Goal: Information Seeking & Learning: Learn about a topic

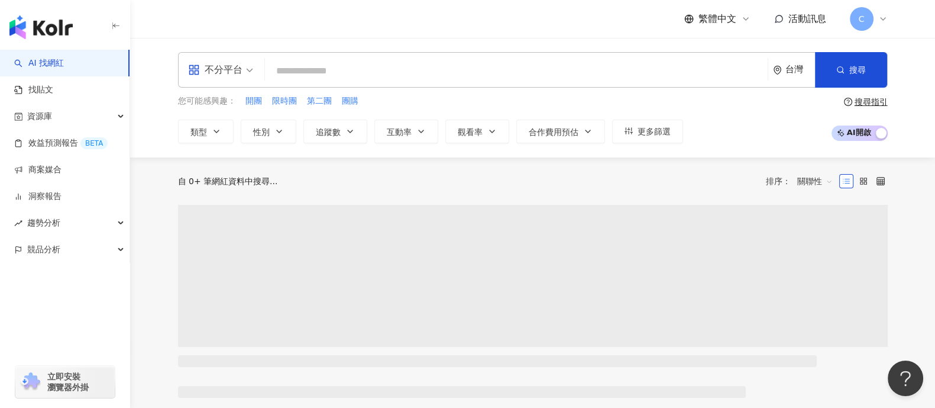
click at [287, 69] on input "search" at bounding box center [516, 71] width 493 height 22
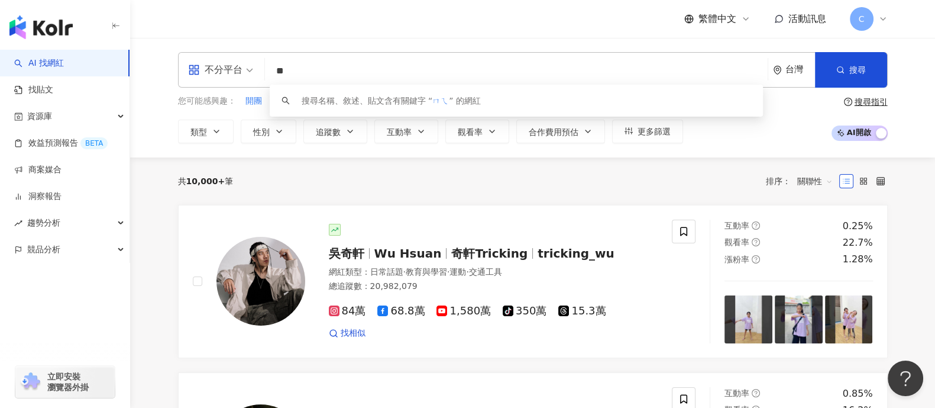
type input "*"
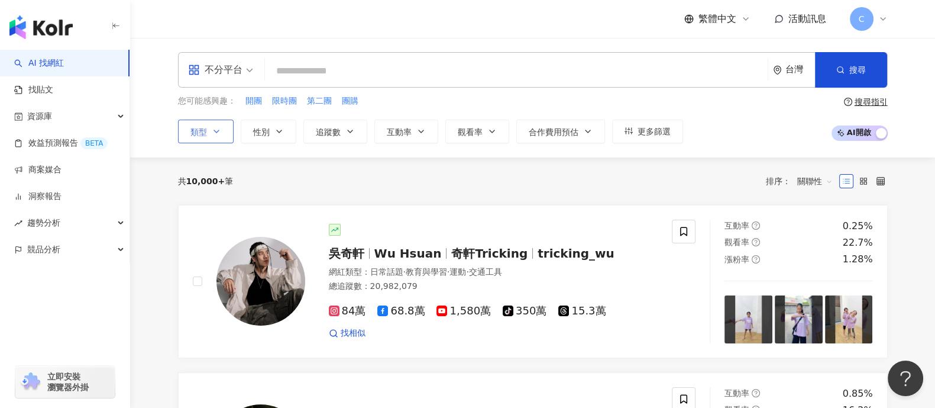
click at [217, 130] on icon "button" at bounding box center [216, 131] width 9 height 9
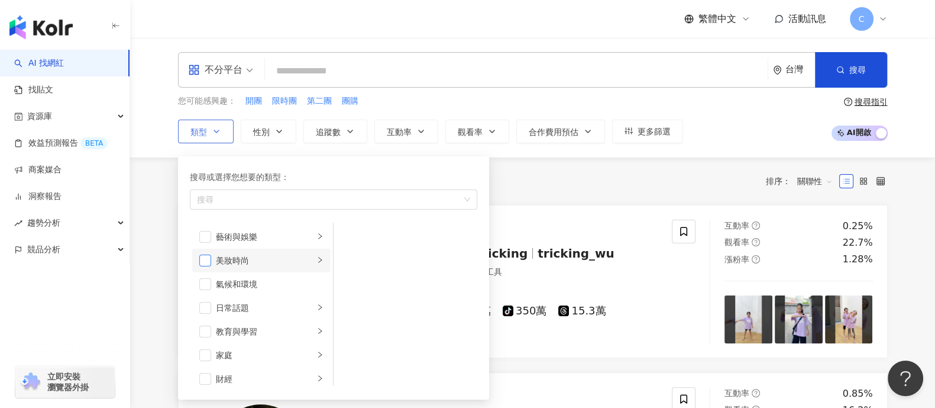
click at [208, 264] on span "button" at bounding box center [205, 260] width 12 height 12
click at [316, 259] on icon "right" at bounding box center [319, 259] width 7 height 7
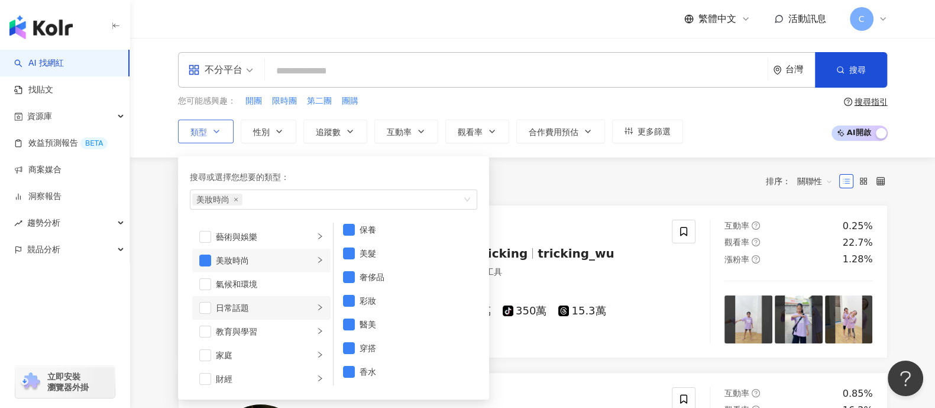
click at [247, 311] on div "日常話題" at bounding box center [265, 307] width 98 height 13
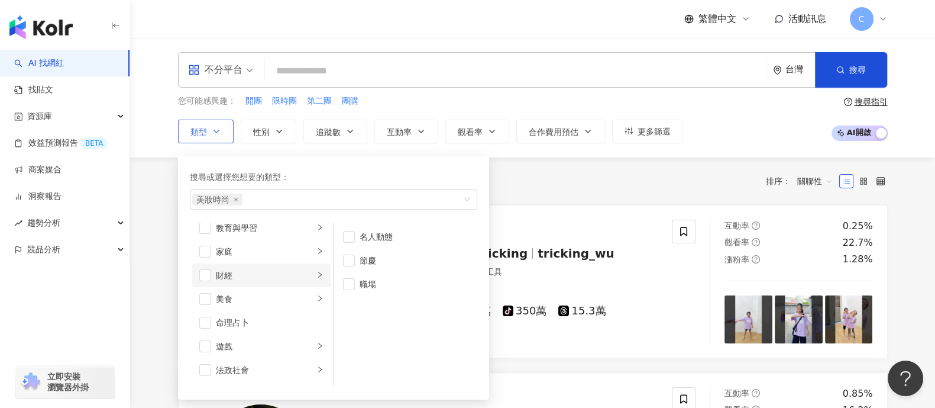
scroll to position [73, 0]
click at [257, 286] on div "家庭" at bounding box center [265, 281] width 98 height 13
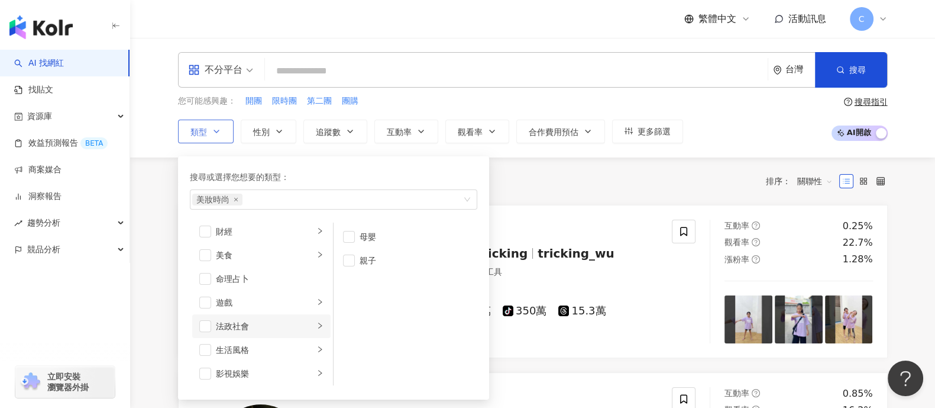
scroll to position [222, 0]
click at [256, 327] on div "醫療與健康" at bounding box center [265, 322] width 98 height 13
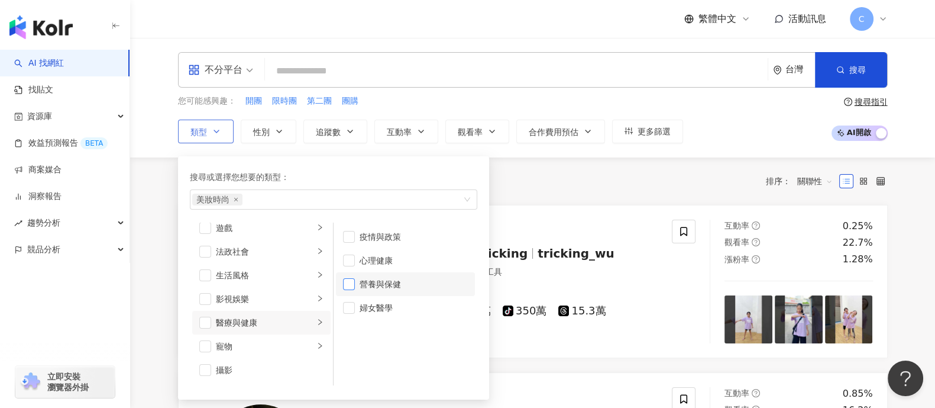
click at [349, 285] on span "button" at bounding box center [349, 284] width 12 height 12
click at [347, 312] on li "婦女醫學" at bounding box center [405, 308] width 139 height 24
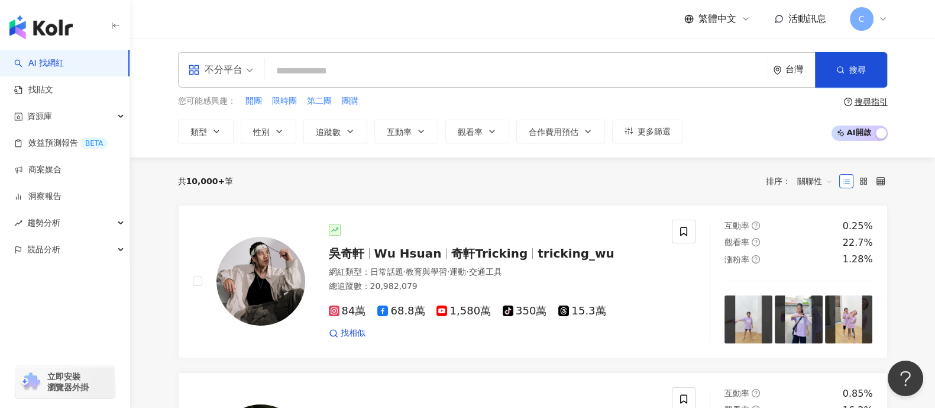
click at [738, 127] on div "您可能感興趣： 開團 限時團 第二團 團購 類型 搜尋或選擇您想要的類型： 美妝時尚 營養與保健 婦女醫學 藝術與娛樂 美妝時尚 氣候和環境 日常話題 教育與…" at bounding box center [533, 119] width 710 height 49
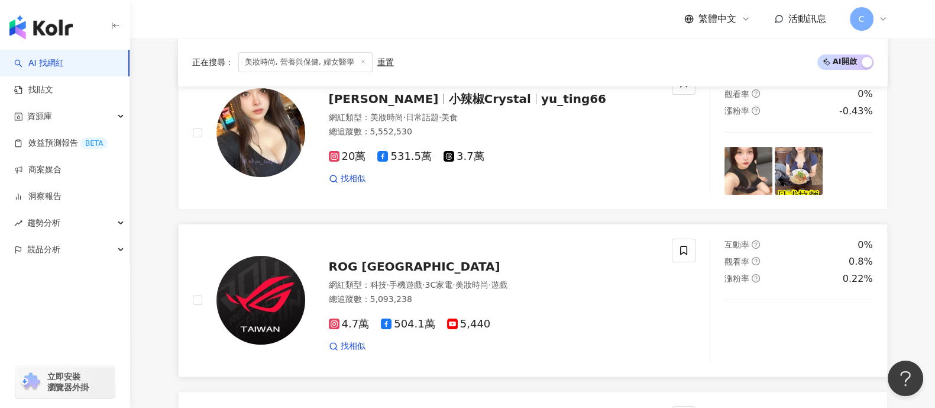
scroll to position [73, 0]
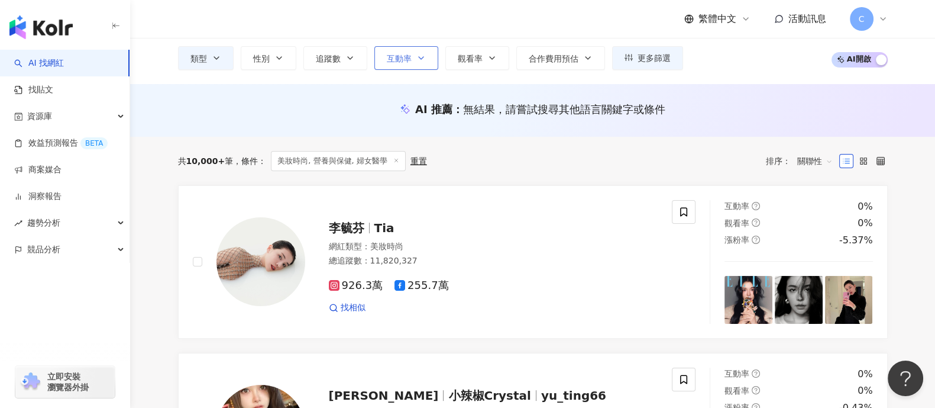
click at [389, 56] on span "互動率" at bounding box center [399, 58] width 25 height 9
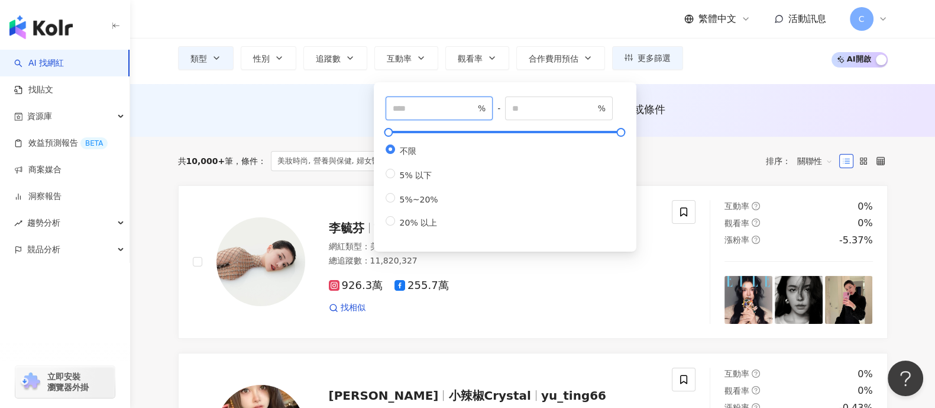
click at [429, 104] on input "number" at bounding box center [434, 108] width 83 height 13
click at [439, 106] on input "number" at bounding box center [434, 108] width 83 height 13
type input "*"
click at [526, 102] on input "number" at bounding box center [553, 108] width 83 height 13
type input "***"
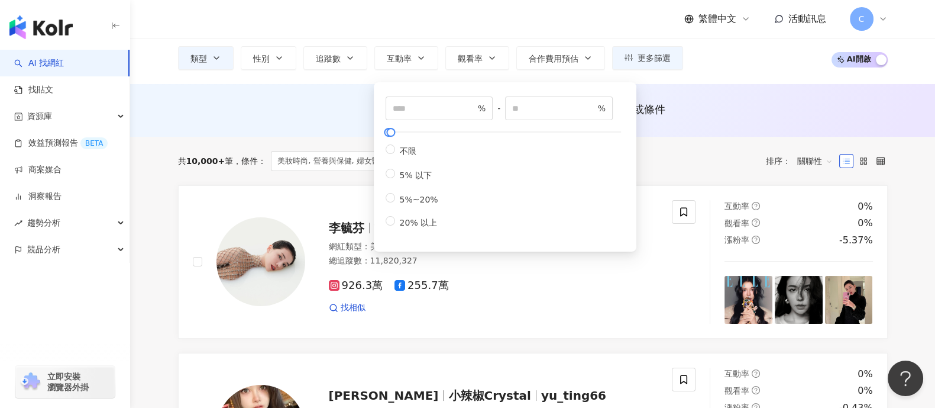
click at [690, 89] on div "AI 推薦 ： 無結果，請嘗試搜尋其他語言關鍵字或條件" at bounding box center [532, 110] width 805 height 53
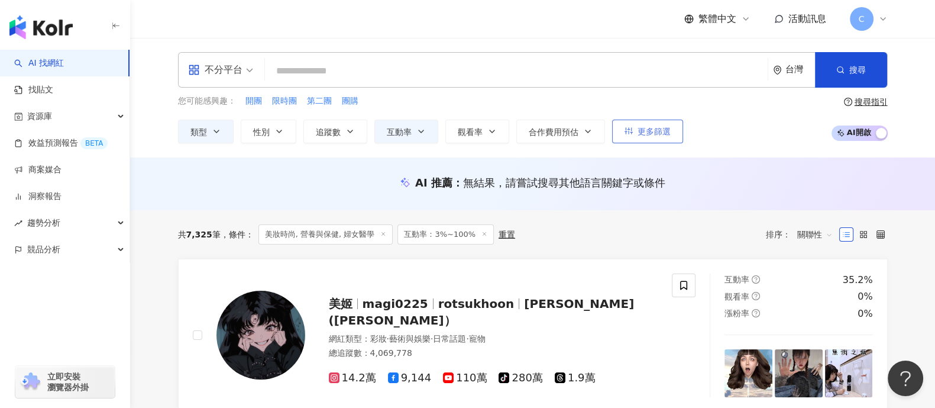
click at [620, 133] on button "更多篩選" at bounding box center [647, 131] width 71 height 24
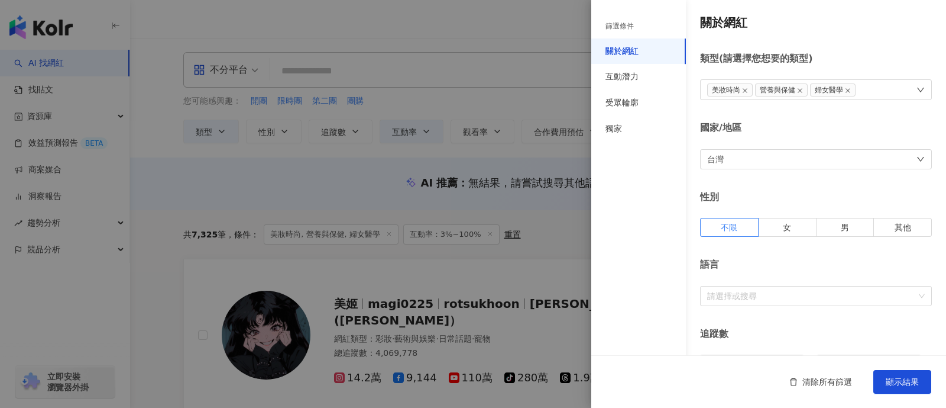
click at [739, 157] on div "台灣" at bounding box center [816, 159] width 232 height 20
click at [744, 134] on div "國家/地區 台灣 台灣 unlimit tw jp 不限區域 台灣 日本 香港 馬來西亞 印度尼西亞 泰國 越南" at bounding box center [816, 144] width 232 height 47
click at [540, 226] on div at bounding box center [473, 204] width 946 height 408
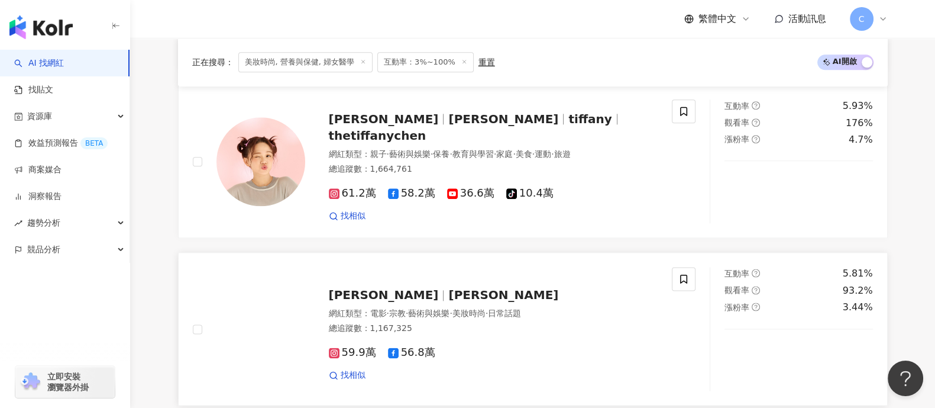
scroll to position [1922, 0]
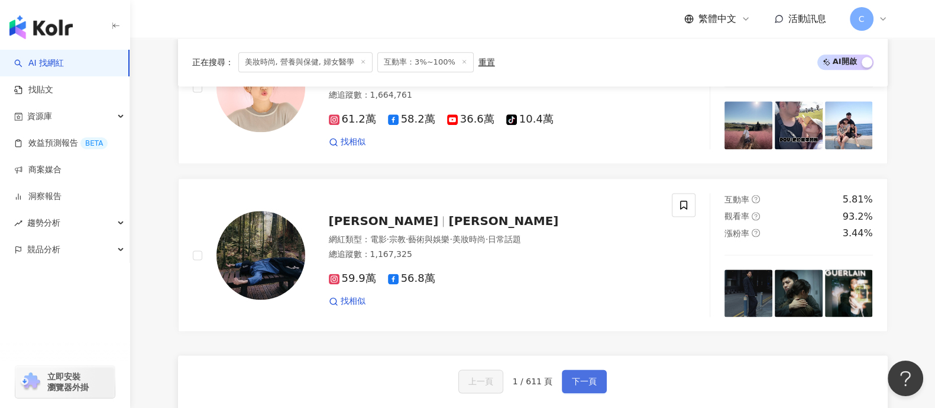
click at [593, 376] on span "下一頁" at bounding box center [584, 380] width 25 height 9
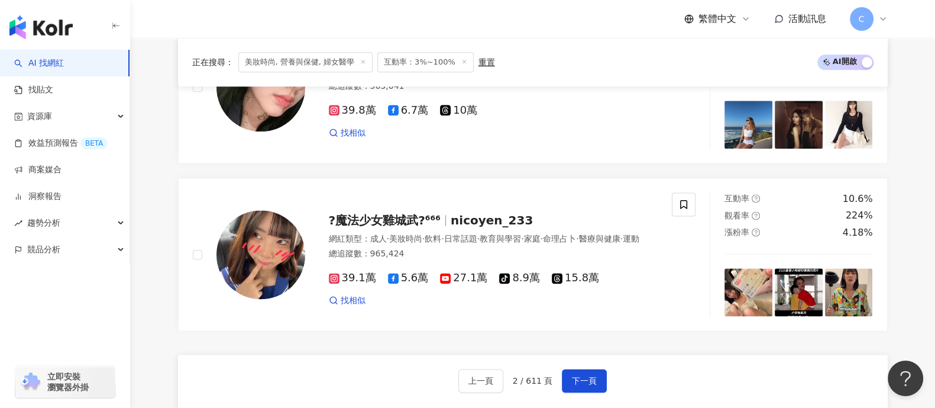
scroll to position [2005, 0]
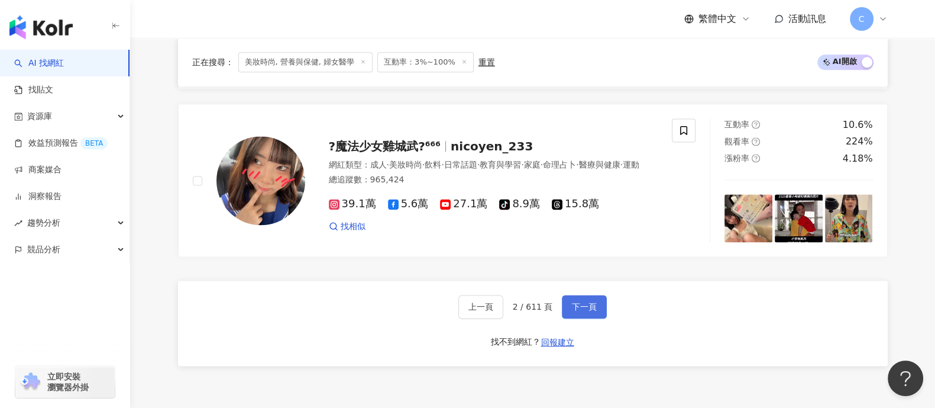
click at [590, 302] on span "下一頁" at bounding box center [584, 306] width 25 height 9
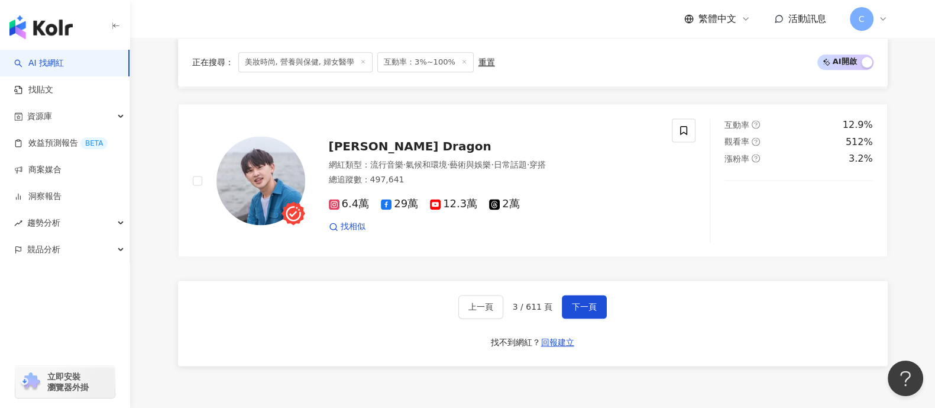
scroll to position [2070, 0]
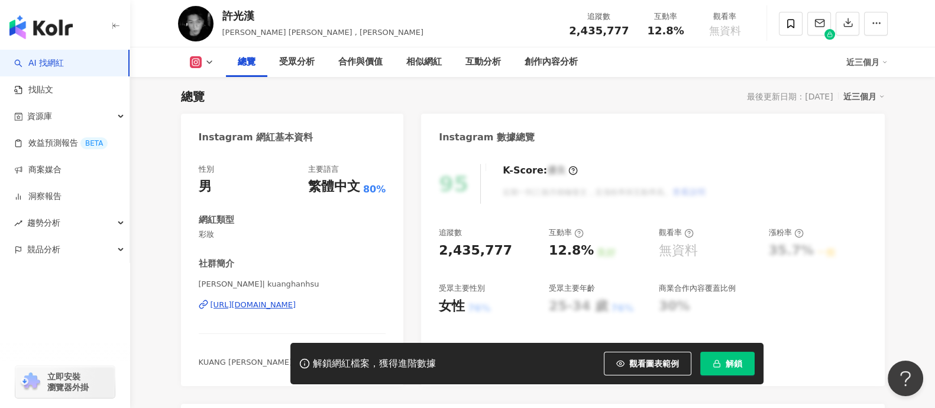
click at [241, 301] on div "[URL][DOMAIN_NAME]" at bounding box center [254, 304] width 86 height 11
